Goal: Navigation & Orientation: Find specific page/section

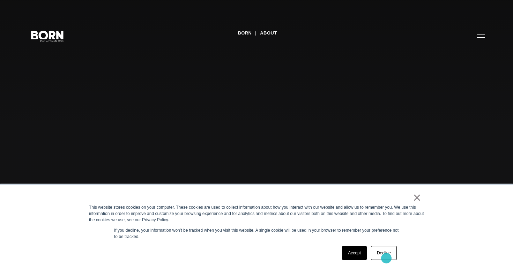
click at [386, 259] on link "Decline" at bounding box center [384, 253] width 26 height 14
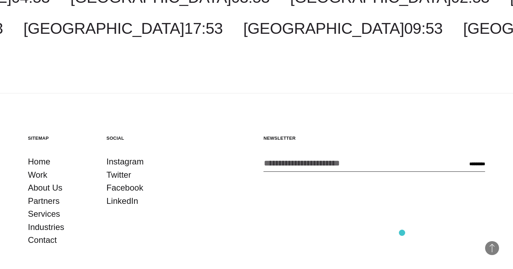
scroll to position [2379, 0]
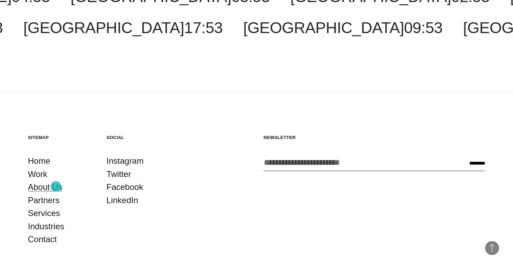
click at [56, 187] on link "About Us" at bounding box center [45, 187] width 35 height 13
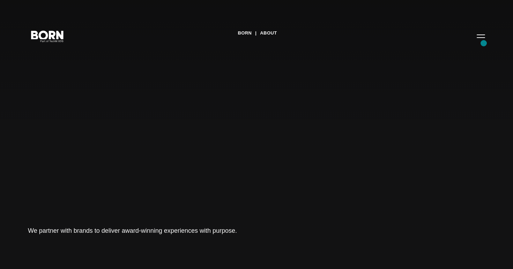
click at [484, 43] on div "BORN About Tech Mahindra We partner with brands to deliver award-winning experi…" at bounding box center [256, 134] width 513 height 269
click at [483, 39] on button "Primary Menu" at bounding box center [481, 36] width 17 height 15
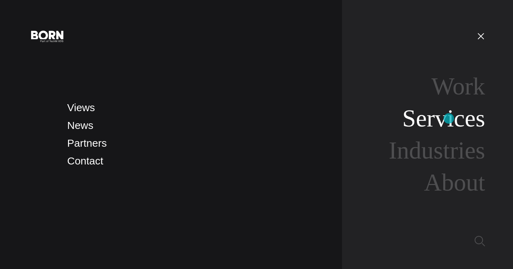
click at [449, 119] on link "Services" at bounding box center [443, 118] width 83 height 27
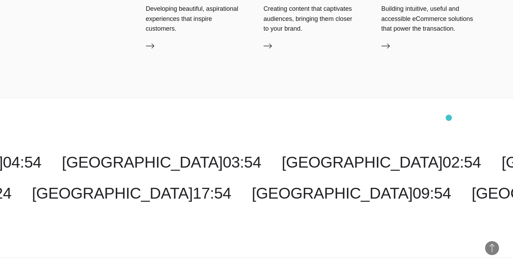
scroll to position [1385, 0]
